Goal: Check status: Check status

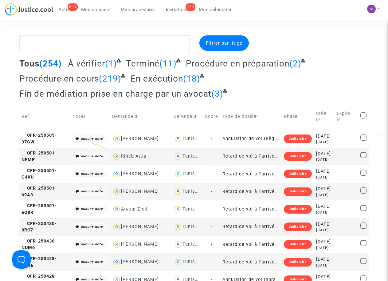
click at [217, 10] on span "Mon calendrier" at bounding box center [215, 10] width 33 height 6
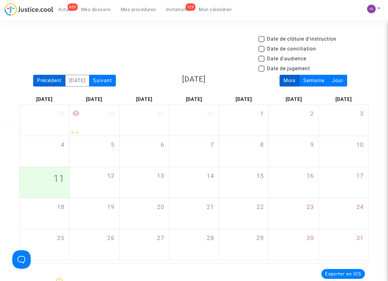
click at [46, 78] on div "Précédent" at bounding box center [49, 81] width 32 height 12
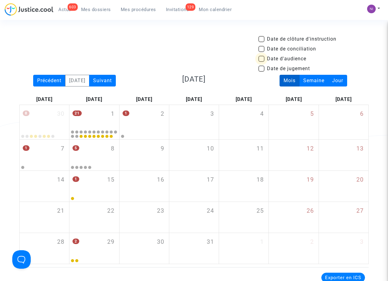
click at [260, 58] on span at bounding box center [262, 59] width 6 height 6
click at [261, 62] on input "Date d'audience" at bounding box center [261, 62] width 0 height 0
checkbox input "true"
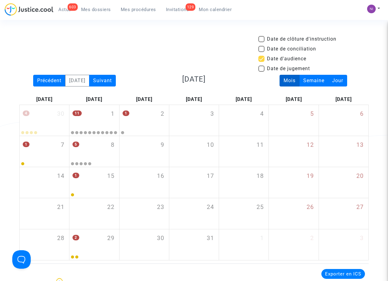
click at [261, 59] on span at bounding box center [262, 59] width 6 height 6
click at [261, 62] on input "Date d'audience" at bounding box center [261, 62] width 0 height 0
checkbox input "false"
click at [262, 50] on span at bounding box center [262, 49] width 6 height 6
click at [262, 52] on input "Date de conciliation" at bounding box center [261, 52] width 0 height 0
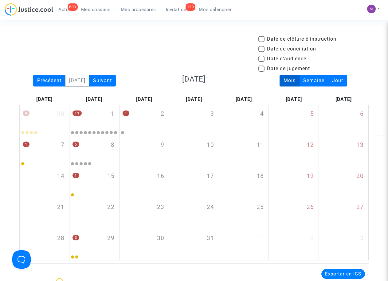
checkbox input "true"
click at [264, 41] on span at bounding box center [262, 39] width 6 height 6
click at [262, 42] on input "Date de clôture d'instruction" at bounding box center [261, 42] width 0 height 0
checkbox input "true"
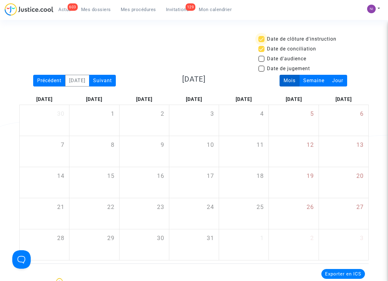
click at [264, 40] on span at bounding box center [262, 39] width 6 height 6
click at [262, 42] on input "Date de clôture d'instruction" at bounding box center [261, 42] width 0 height 0
checkbox input "false"
click at [264, 47] on span at bounding box center [262, 49] width 6 height 6
click at [262, 52] on input "Date de conciliation" at bounding box center [261, 52] width 0 height 0
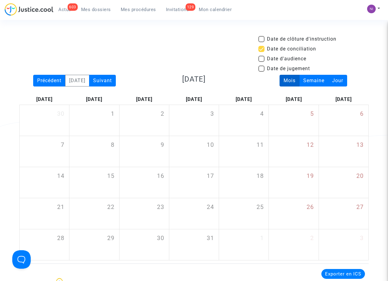
checkbox input "false"
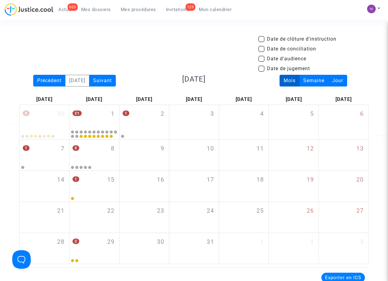
click at [264, 58] on span at bounding box center [262, 59] width 6 height 6
click at [262, 62] on input "Date d'audience" at bounding box center [261, 62] width 0 height 0
checkbox input "true"
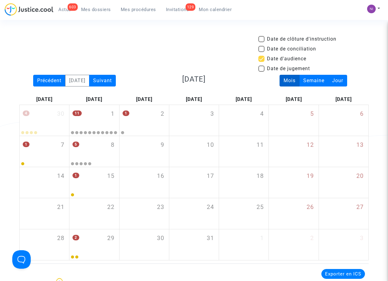
click at [263, 67] on span at bounding box center [262, 68] width 6 height 6
click at [262, 72] on input "Date de jugement" at bounding box center [261, 72] width 0 height 0
checkbox input "true"
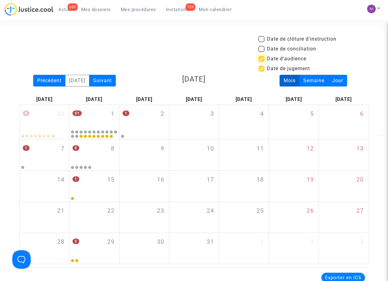
click at [264, 57] on span at bounding box center [262, 59] width 6 height 6
click at [262, 62] on input "Date d'audience" at bounding box center [261, 62] width 0 height 0
checkbox input "false"
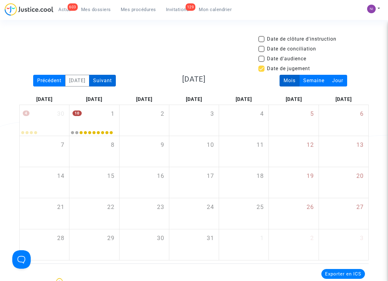
click at [113, 83] on div "Suivant" at bounding box center [102, 81] width 27 height 12
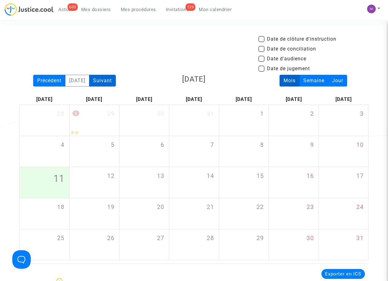
click at [113, 83] on div "Suivant" at bounding box center [102, 81] width 27 height 12
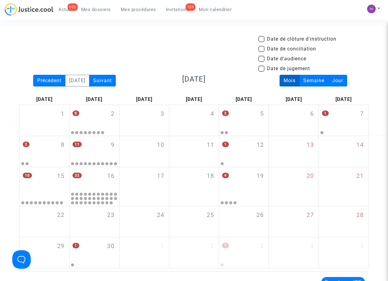
click at [263, 61] on span at bounding box center [262, 59] width 6 height 6
click at [262, 62] on input "Date d'audience" at bounding box center [261, 62] width 0 height 0
checkbox input "true"
click at [43, 83] on div "Précédent" at bounding box center [49, 81] width 32 height 12
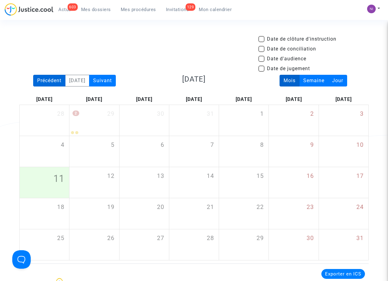
click at [57, 82] on div "Précédent" at bounding box center [49, 81] width 32 height 12
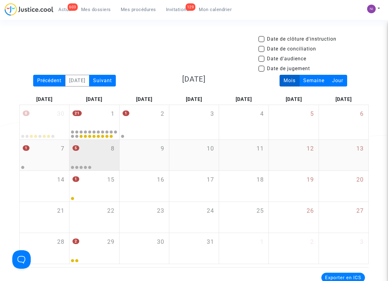
click at [93, 152] on div "5 8" at bounding box center [94, 152] width 50 height 24
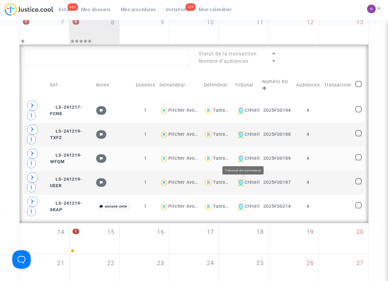
scroll to position [126, 0]
click at [346, 109] on td at bounding box center [337, 110] width 31 height 24
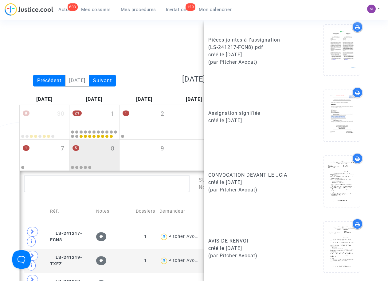
scroll to position [0, 0]
click at [164, 53] on div "Date de clôture d'instruction Date de conciliation Date d'audience Date de juge…" at bounding box center [194, 54] width 359 height 39
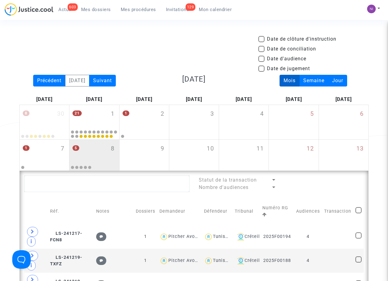
click at [190, 45] on div "Date de clôture d'instruction Date de conciliation Date d'audience Date de juge…" at bounding box center [194, 54] width 359 height 39
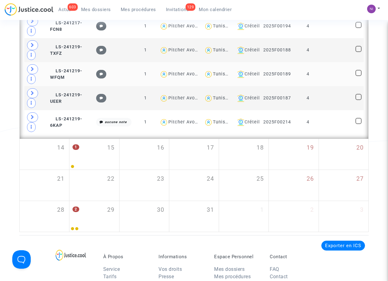
scroll to position [210, 0]
click at [8, 177] on div "Date de clôture d'instruction Date de conciliation Date d'audience Date de juge…" at bounding box center [194, 28] width 388 height 407
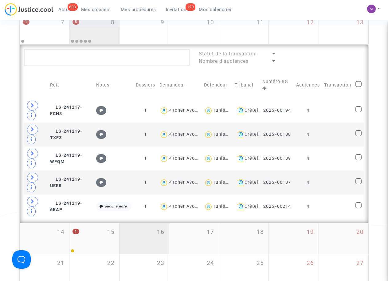
scroll to position [126, 0]
click at [378, 40] on div "Date de clôture d'instruction Date de conciliation Date d'audience Date de juge…" at bounding box center [194, 112] width 388 height 407
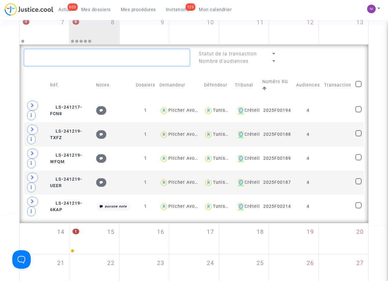
click at [115, 61] on textarea at bounding box center [106, 57] width 165 height 17
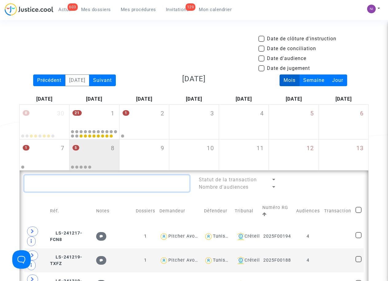
scroll to position [0, 0]
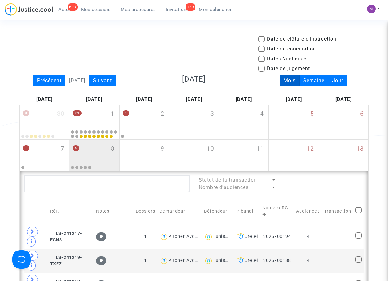
click at [112, 36] on div "Date de clôture d'instruction Date de conciliation Date d'audience Date de juge…" at bounding box center [194, 54] width 359 height 39
click at [47, 78] on div "Précédent" at bounding box center [49, 81] width 32 height 12
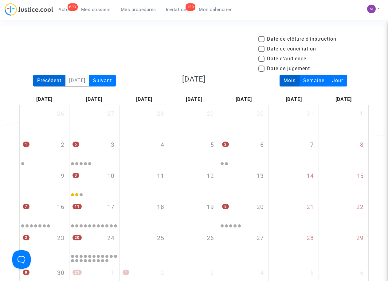
click at [43, 78] on div "Précédent" at bounding box center [49, 81] width 32 height 12
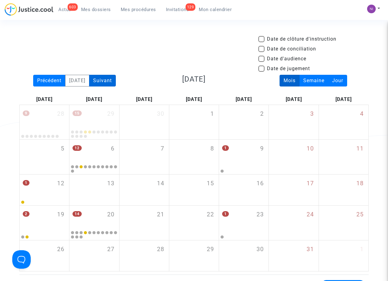
click at [110, 76] on div "Suivant" at bounding box center [102, 81] width 27 height 12
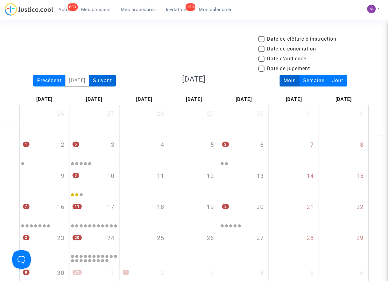
click at [110, 76] on div "Suivant" at bounding box center [102, 81] width 27 height 12
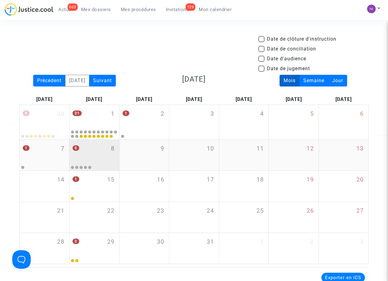
click at [85, 153] on div "5 8" at bounding box center [94, 152] width 50 height 24
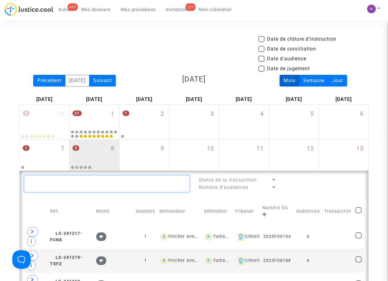
click at [85, 183] on textarea at bounding box center [106, 183] width 165 height 17
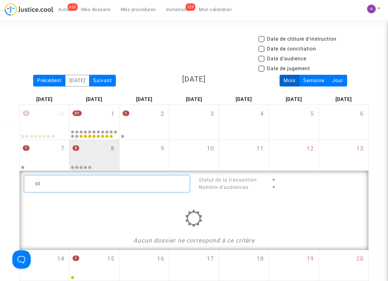
type textarea "o"
type textarea "1"
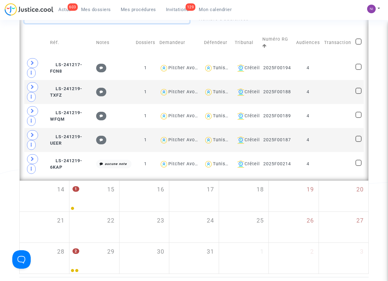
scroll to position [168, 0]
click at [360, 67] on span at bounding box center [359, 67] width 6 height 6
click at [359, 70] on input "checkbox" at bounding box center [359, 70] width 0 height 0
click at [360, 67] on span at bounding box center [359, 67] width 6 height 6
click at [359, 70] on input "checkbox" at bounding box center [359, 70] width 0 height 0
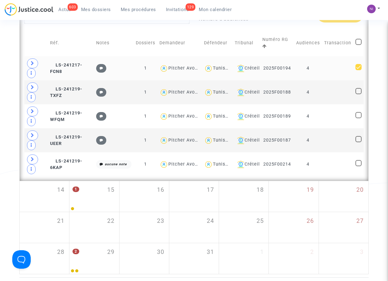
checkbox input "false"
click at [319, 67] on td "4" at bounding box center [308, 68] width 28 height 24
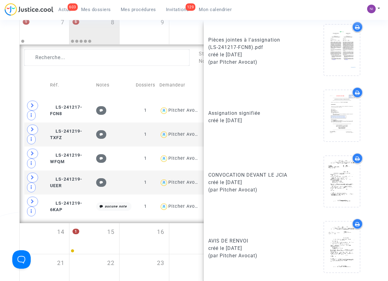
scroll to position [313, 0]
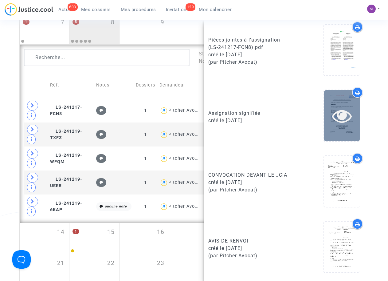
click at [339, 113] on icon at bounding box center [342, 116] width 20 height 20
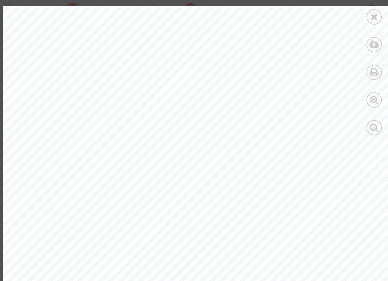
scroll to position [96, 0]
click at [371, 16] on icon at bounding box center [375, 16] width 8 height 9
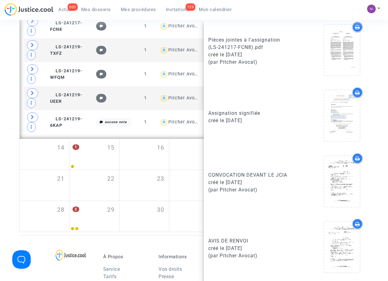
scroll to position [210, 0]
click at [13, 161] on div "Date de clôture d'instruction Date de conciliation Date d'audience Date de juge…" at bounding box center [194, 28] width 388 height 407
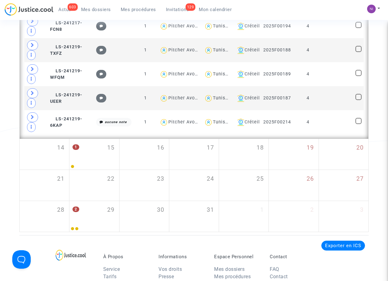
scroll to position [0, 0]
click at [330, 48] on td at bounding box center [337, 50] width 31 height 24
click at [330, 48] on ng-component "Date de clôture d'instruction Date de conciliation Date d'audience Date de juge…" at bounding box center [194, 28] width 350 height 407
click at [312, 48] on td "4" at bounding box center [308, 50] width 28 height 24
click at [312, 48] on ng-component "Date de clôture d'instruction Date de conciliation Date d'audience Date de juge…" at bounding box center [194, 28] width 350 height 407
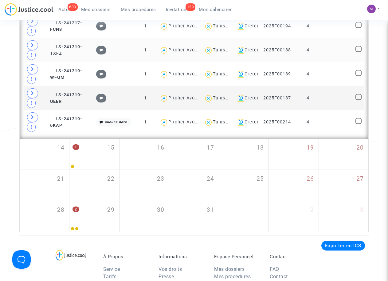
click at [312, 48] on td "4" at bounding box center [308, 50] width 28 height 24
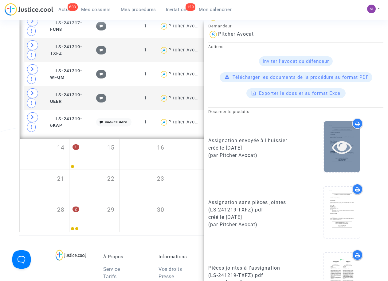
scroll to position [78, 0]
click at [342, 153] on icon at bounding box center [342, 147] width 20 height 20
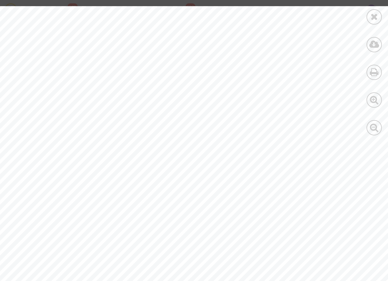
scroll to position [1268, 0]
click at [371, 17] on icon at bounding box center [375, 16] width 8 height 9
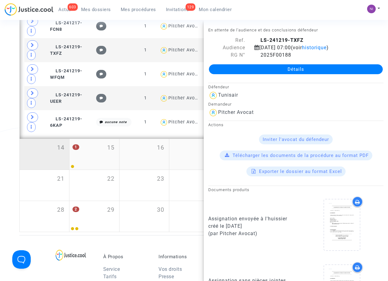
scroll to position [0, 0]
click at [2, 153] on div "Date de clôture d'instruction Date de conciliation Date d'audience Date de juge…" at bounding box center [194, 28] width 388 height 407
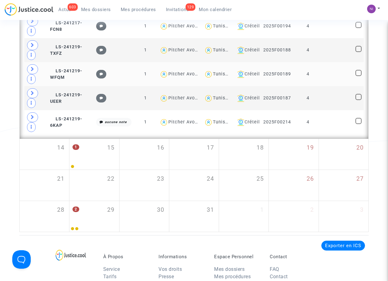
click at [324, 75] on td at bounding box center [337, 74] width 31 height 24
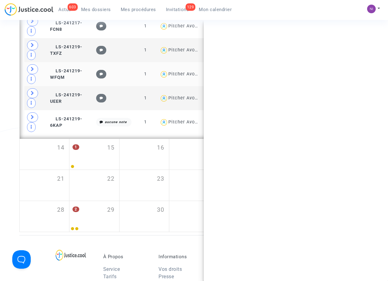
click at [324, 75] on ng-component "Date de clôture d'instruction Date de conciliation Date d'audience Date de juge…" at bounding box center [194, 28] width 350 height 407
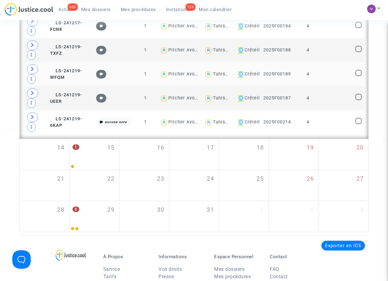
click at [324, 75] on td at bounding box center [337, 74] width 31 height 24
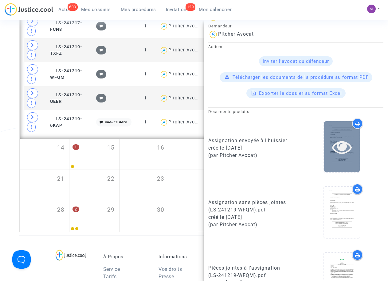
scroll to position [78, 0]
click at [339, 152] on icon at bounding box center [342, 147] width 20 height 20
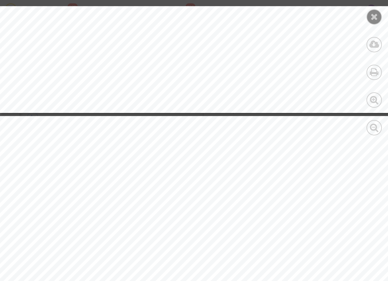
scroll to position [1069, 0]
click at [371, 13] on icon at bounding box center [375, 16] width 8 height 9
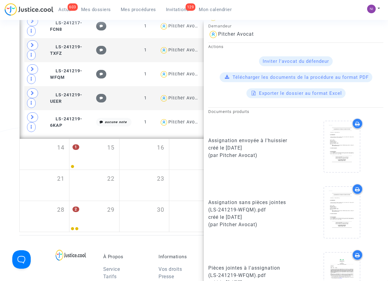
click at [11, 167] on div "Date de clôture d'instruction Date de conciliation Date d'audience Date de juge…" at bounding box center [194, 28] width 388 height 407
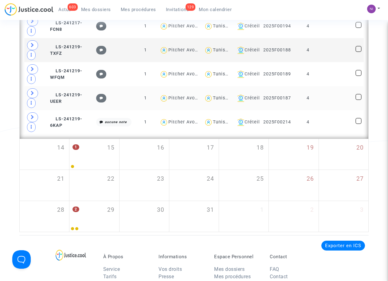
click at [329, 98] on td at bounding box center [337, 98] width 31 height 24
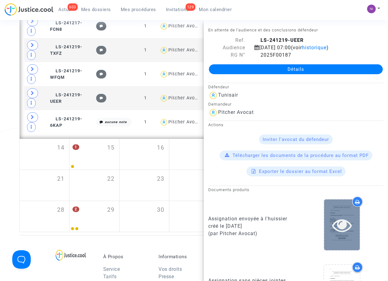
click at [340, 234] on icon at bounding box center [342, 225] width 20 height 20
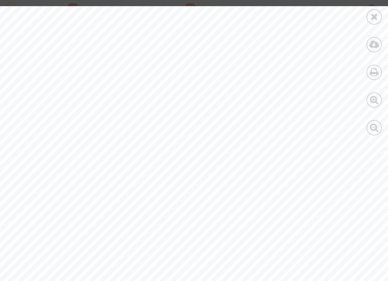
scroll to position [1426, 0]
click at [379, 20] on div at bounding box center [374, 16] width 15 height 15
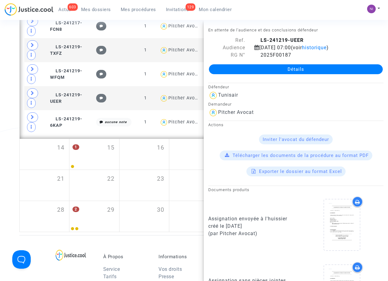
click at [4, 185] on div "Date de clôture d'instruction Date de conciliation Date d'audience Date de juge…" at bounding box center [194, 28] width 388 height 407
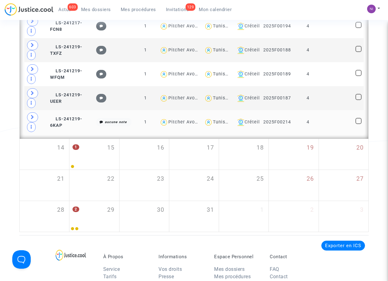
click at [331, 123] on td at bounding box center [337, 122] width 31 height 24
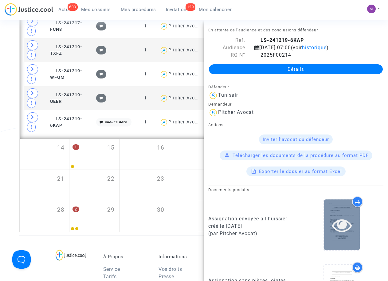
click at [343, 234] on icon at bounding box center [342, 225] width 20 height 20
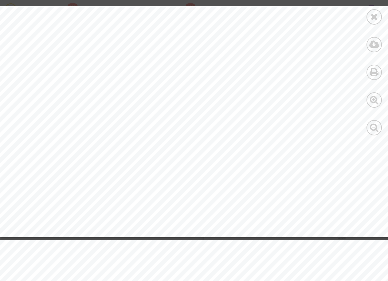
scroll to position [3922, 0]
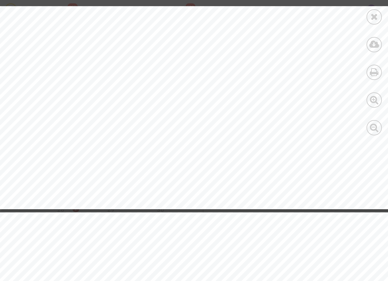
click at [374, 17] on icon at bounding box center [375, 16] width 8 height 9
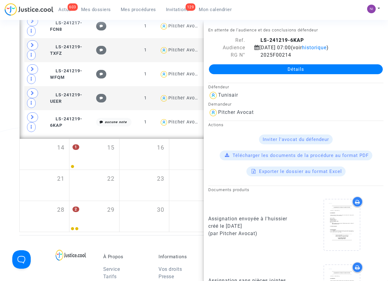
click at [8, 186] on div "Date de clôture d'instruction Date de conciliation Date d'audience Date de juge…" at bounding box center [194, 28] width 388 height 407
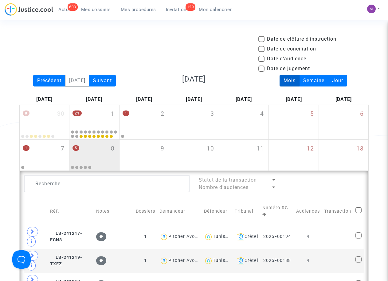
scroll to position [0, 0]
click at [47, 83] on div "Précédent" at bounding box center [49, 81] width 32 height 12
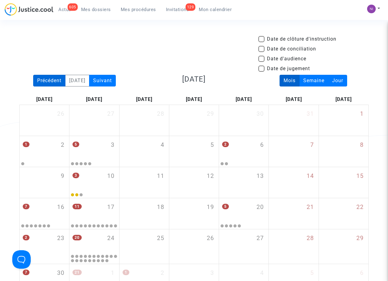
click at [47, 83] on div "Précédent" at bounding box center [49, 81] width 32 height 12
